Goal: Task Accomplishment & Management: Manage account settings

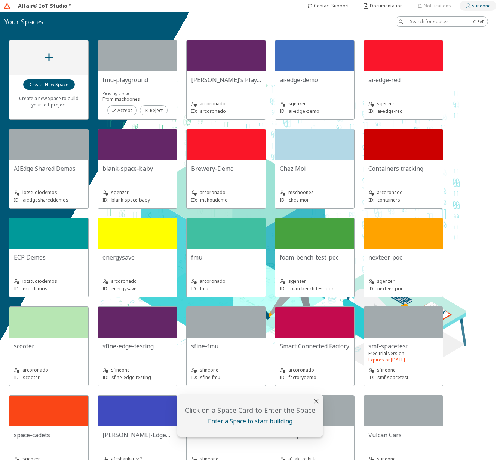
click at [0, 0] on slot "sfineone" at bounding box center [0, 0] width 0 height 0
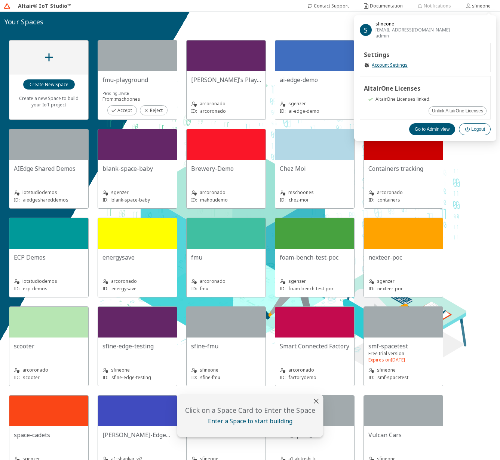
click at [0, 0] on slot "Logout" at bounding box center [0, 0] width 0 height 0
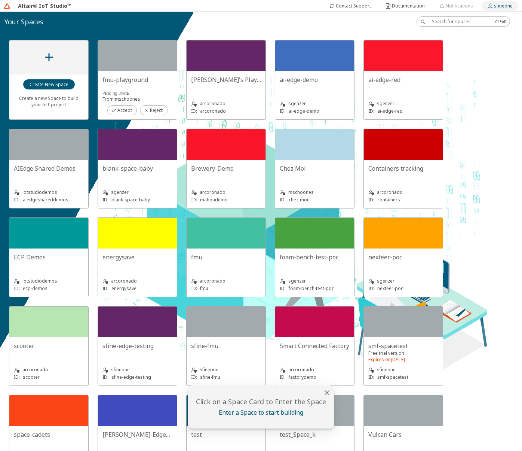
click at [0, 0] on slot "sfineone" at bounding box center [0, 0] width 0 height 0
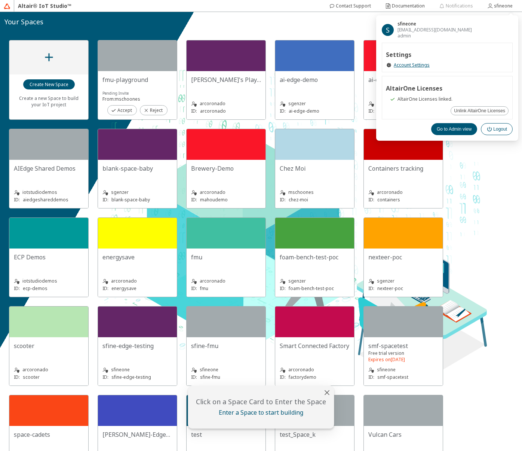
click at [491, 127] on iron-icon at bounding box center [490, 129] width 7 height 6
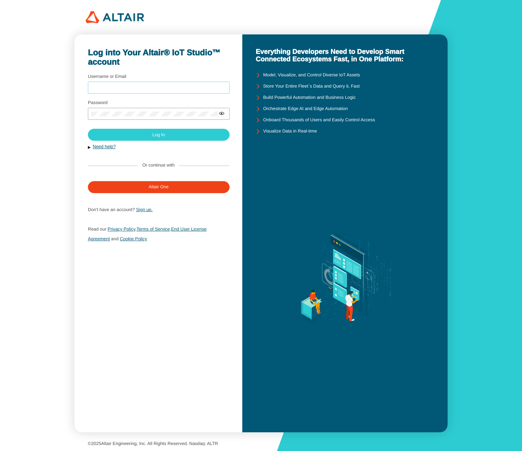
click at [188, 88] on input "Username or Email" at bounding box center [158, 87] width 135 height 5
click at [522, 87] on com-1password-button at bounding box center [522, 225] width 0 height 451
type input "sfineone"
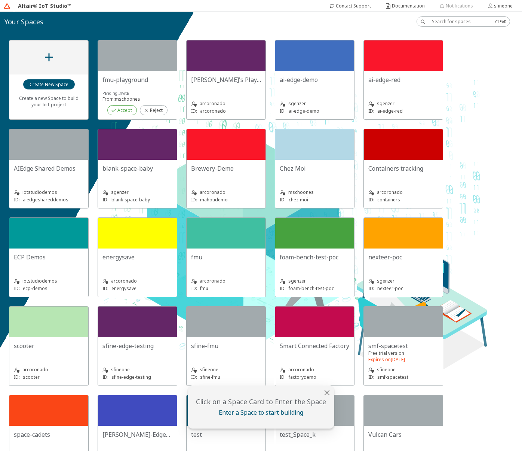
click at [0, 0] on slot "Accept" at bounding box center [0, 0] width 0 height 0
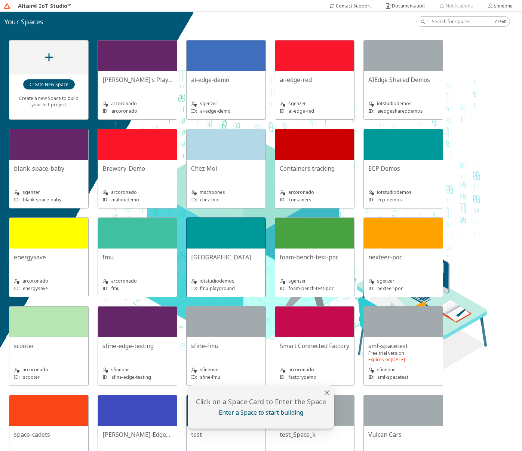
click at [225, 247] on div at bounding box center [226, 233] width 79 height 31
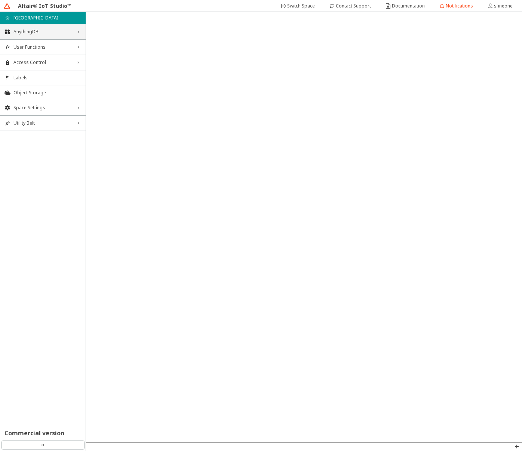
click at [31, 34] on span "AnythingDB" at bounding box center [42, 32] width 59 height 6
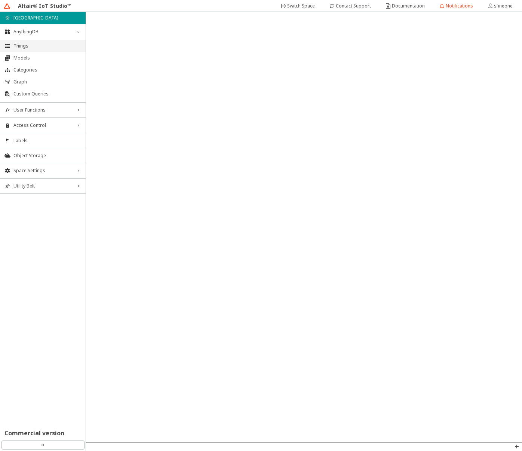
click at [31, 47] on span "Things" at bounding box center [47, 46] width 68 height 6
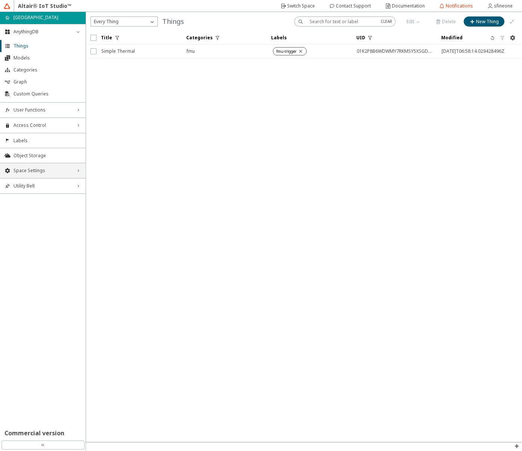
click at [33, 172] on span "Space Settings" at bounding box center [42, 171] width 59 height 6
click at [33, 182] on span "General" at bounding box center [47, 185] width 68 height 6
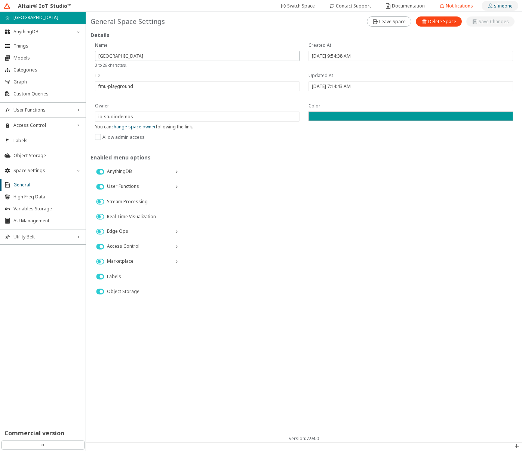
click at [0, 0] on slot "sfineone" at bounding box center [0, 0] width 0 height 0
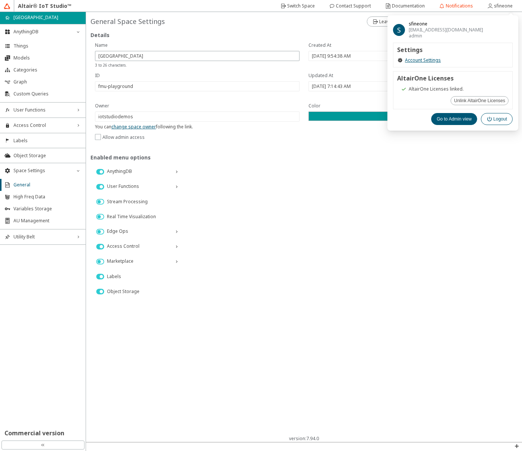
click at [0, 0] on slot "Logout" at bounding box center [0, 0] width 0 height 0
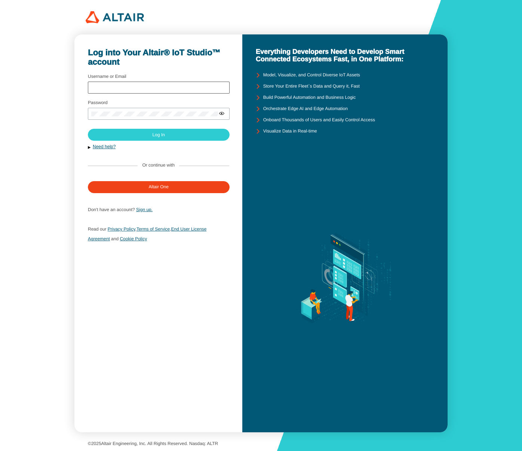
click at [185, 84] on div at bounding box center [159, 88] width 142 height 12
click at [190, 89] on input "Username or Email" at bounding box center [158, 87] width 135 height 5
type input "iotstudiodemos"
